Goal: Use online tool/utility: Utilize a website feature to perform a specific function

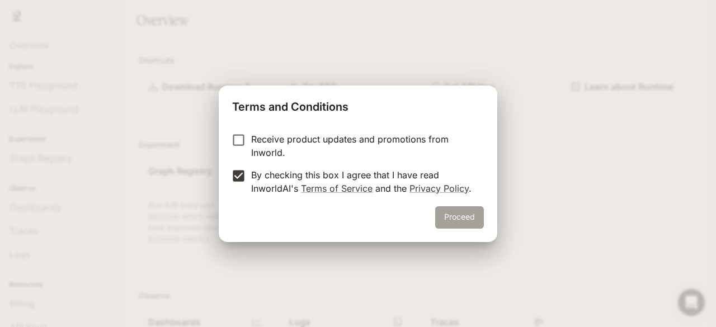
click at [452, 211] on button "Proceed" at bounding box center [459, 217] width 49 height 22
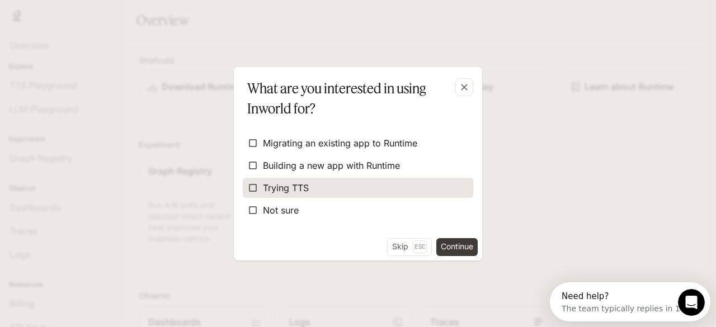
click at [387, 190] on label "Trying TTS" at bounding box center [358, 188] width 230 height 20
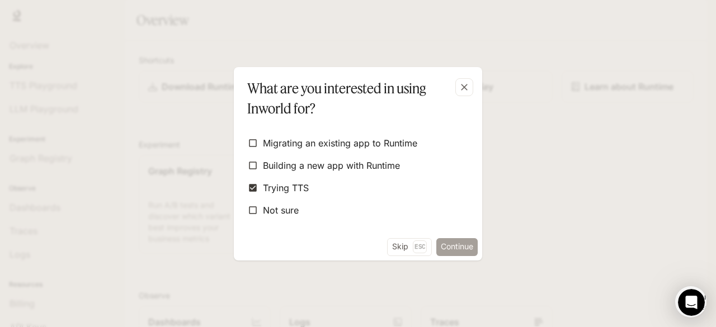
click at [457, 243] on button "Continue" at bounding box center [456, 247] width 41 height 18
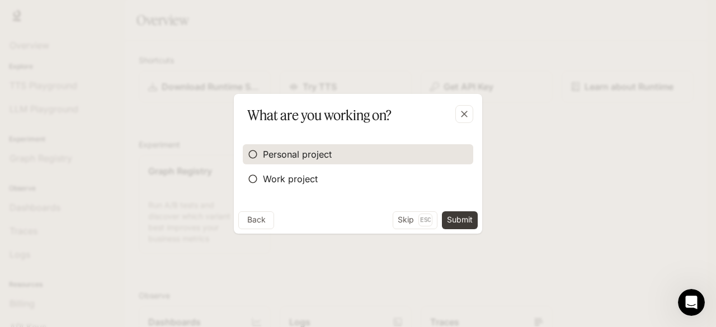
click at [376, 146] on label "Personal project" at bounding box center [358, 154] width 230 height 20
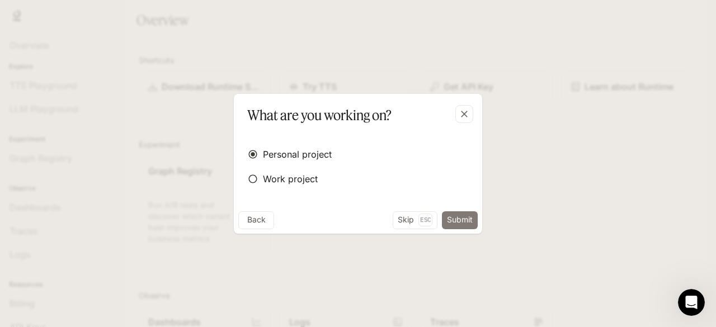
click at [459, 221] on button "Submit" at bounding box center [460, 220] width 36 height 18
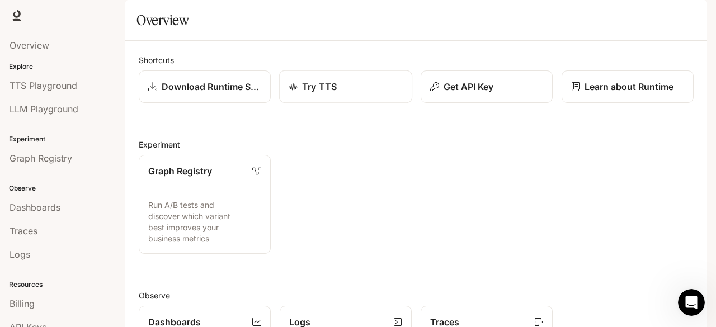
click at [371, 93] on div "Try TTS" at bounding box center [346, 86] width 114 height 13
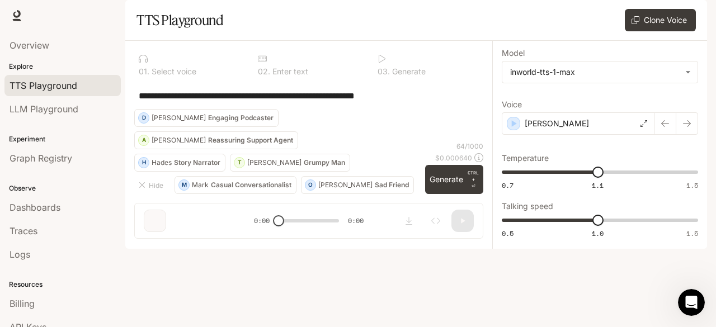
click at [342, 102] on textarea "**********" at bounding box center [309, 95] width 340 height 13
drag, startPoint x: 428, startPoint y: 129, endPoint x: 106, endPoint y: 152, distance: 323.5
click at [125, 152] on main "**********" at bounding box center [416, 124] width 582 height 249
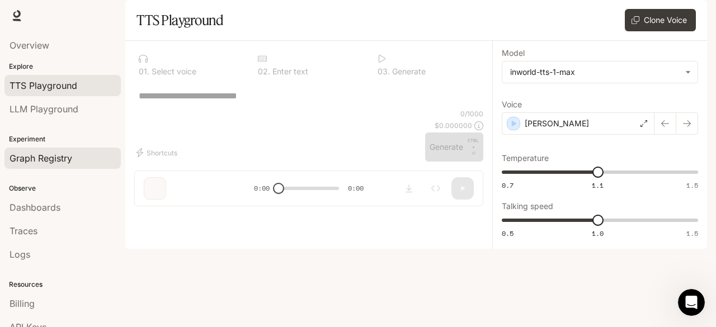
paste textarea "**********"
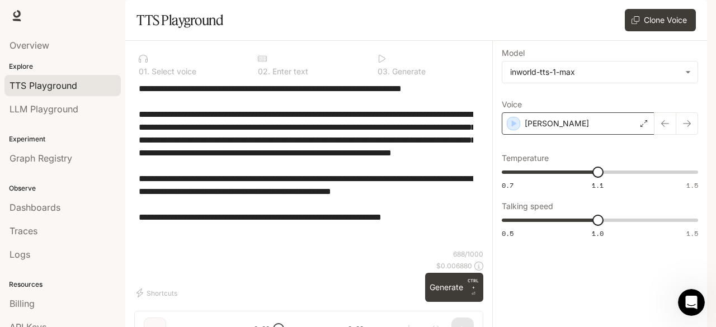
type textarea "**********"
click at [508, 129] on icon "button" at bounding box center [513, 123] width 11 height 11
click at [691, 135] on button "button" at bounding box center [687, 123] width 22 height 22
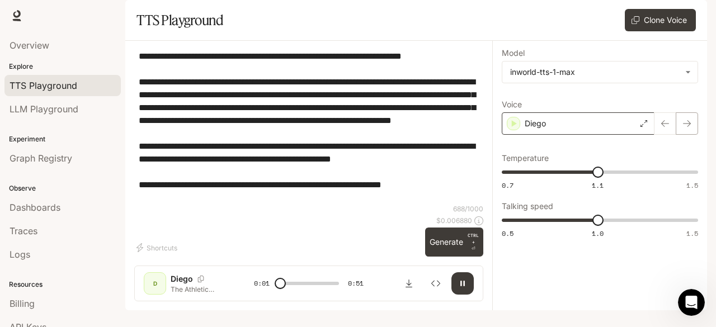
click at [683, 135] on button "button" at bounding box center [687, 123] width 22 height 22
click at [645, 127] on icon at bounding box center [643, 123] width 7 height 7
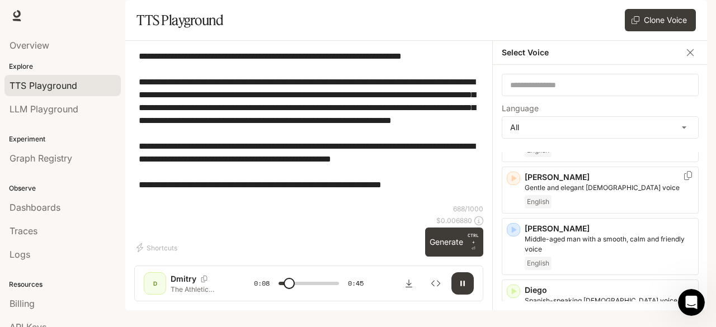
scroll to position [305, 0]
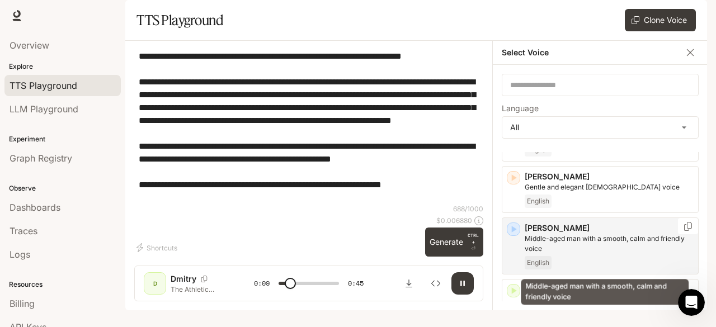
click at [617, 254] on p "Middle-aged man with a smooth, calm and friendly voice" at bounding box center [609, 244] width 169 height 20
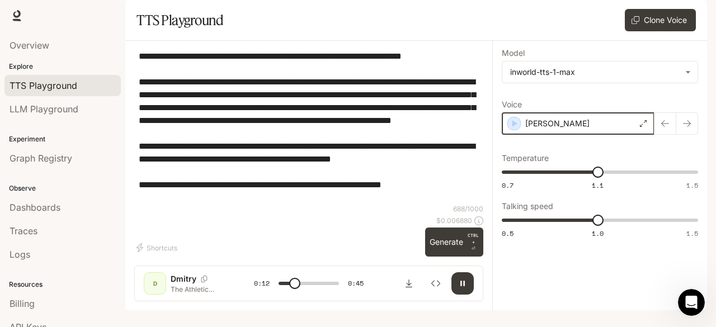
click at [512, 129] on icon "button" at bounding box center [513, 123] width 11 height 11
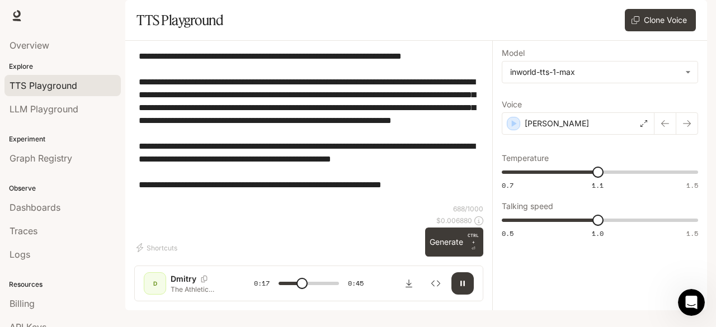
click at [466, 288] on icon "button" at bounding box center [462, 283] width 9 height 9
click at [643, 127] on icon at bounding box center [643, 123] width 7 height 7
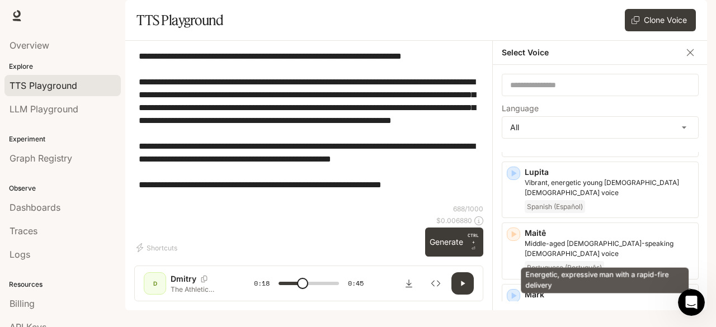
scroll to position [1509, 0]
click at [629, 301] on p "Energetic, expressive man with a rapid-fire delivery" at bounding box center [609, 306] width 169 height 10
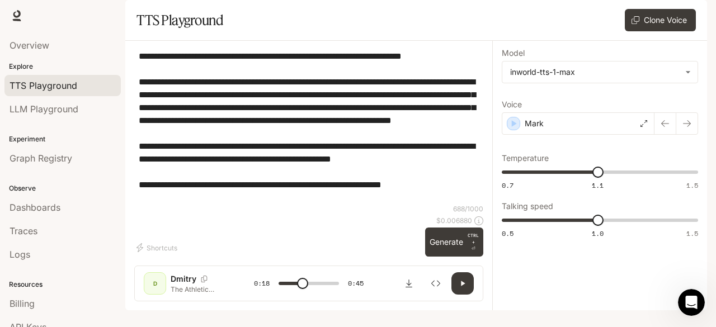
click at [463, 288] on icon "button" at bounding box center [462, 283] width 9 height 9
drag, startPoint x: 308, startPoint y: 294, endPoint x: 207, endPoint y: 303, distance: 101.1
click at [207, 301] on div "D Dmitry The Athletic Angle — where we celebrate the real stories behind every …" at bounding box center [308, 284] width 349 height 36
click at [466, 288] on icon "button" at bounding box center [462, 283] width 9 height 9
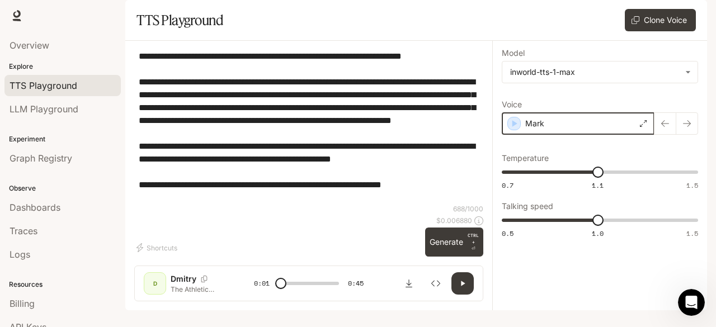
click at [513, 129] on icon "button" at bounding box center [513, 123] width 11 height 11
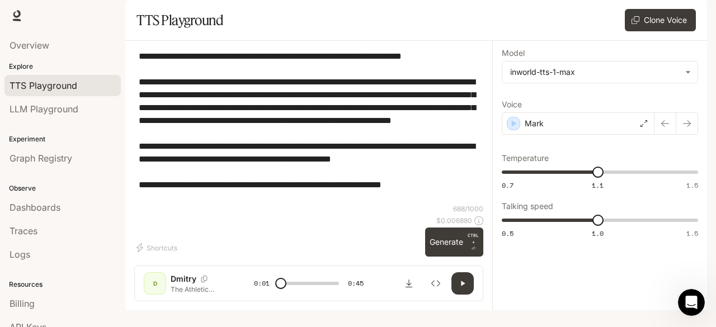
click at [454, 289] on button "button" at bounding box center [462, 283] width 22 height 22
type input "***"
